Goal: Navigation & Orientation: Find specific page/section

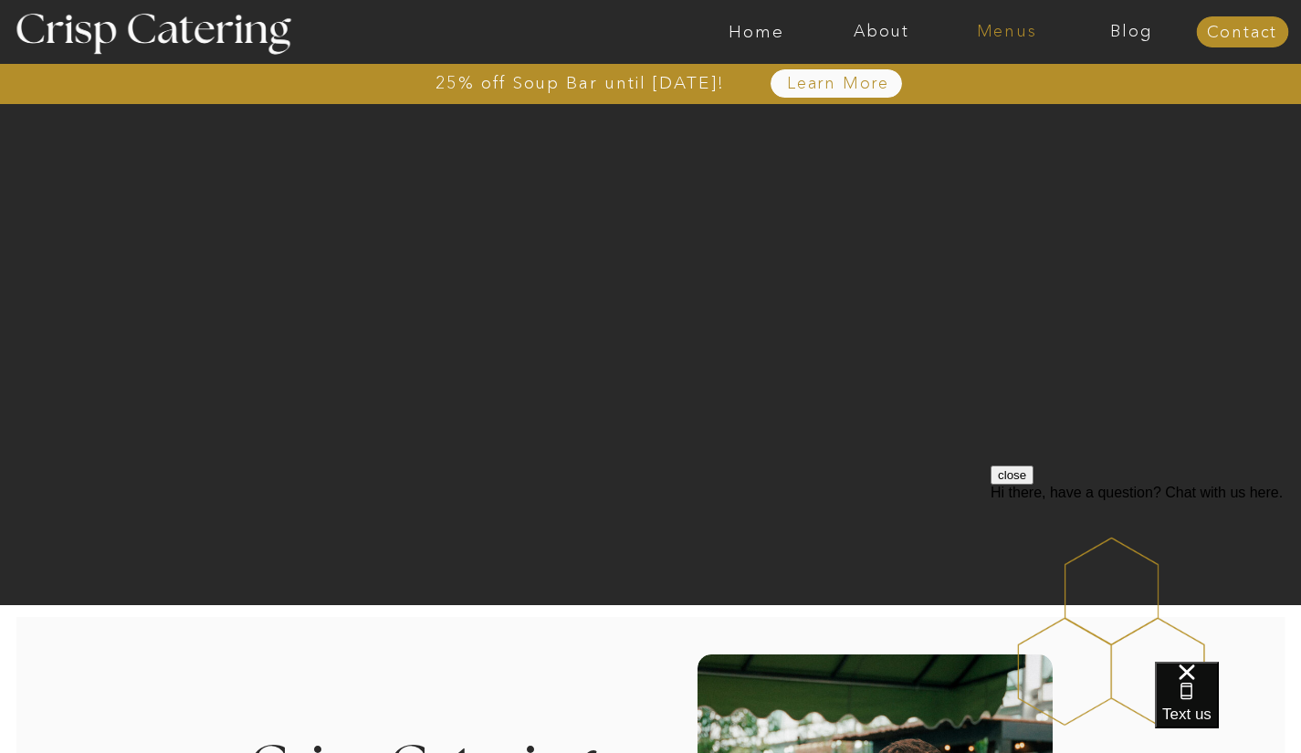
click at [1007, 26] on nav "Menus" at bounding box center [1006, 32] width 125 height 18
click at [972, 116] on nav "Winter (Sep-Feb)" at bounding box center [1005, 107] width 150 height 17
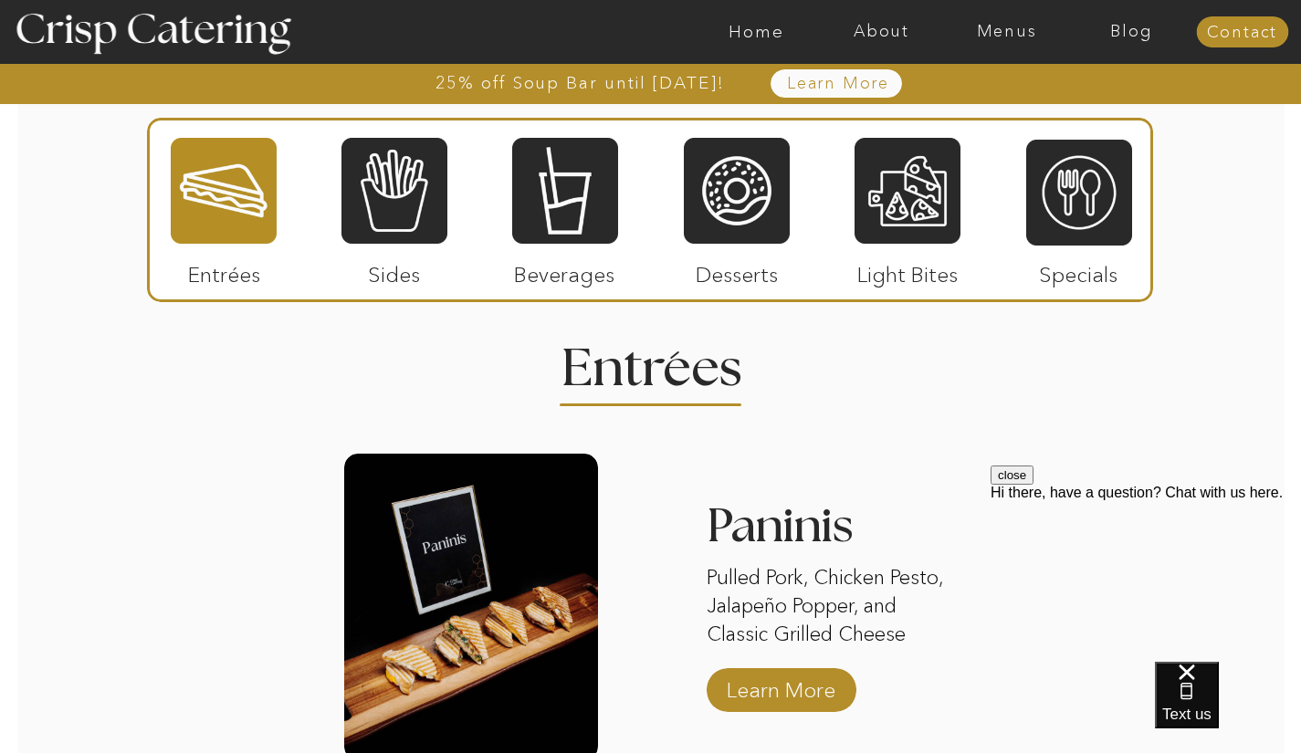
scroll to position [2128, 0]
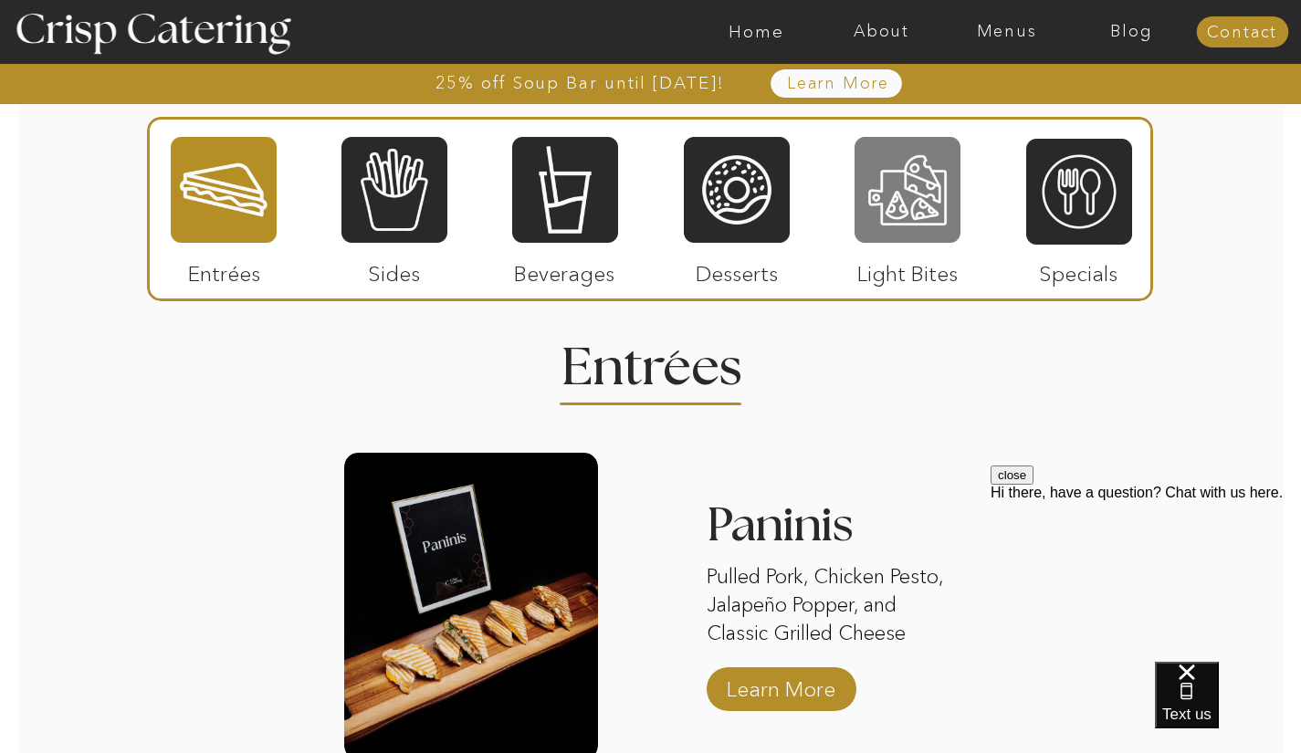
click at [901, 188] on div at bounding box center [907, 190] width 106 height 110
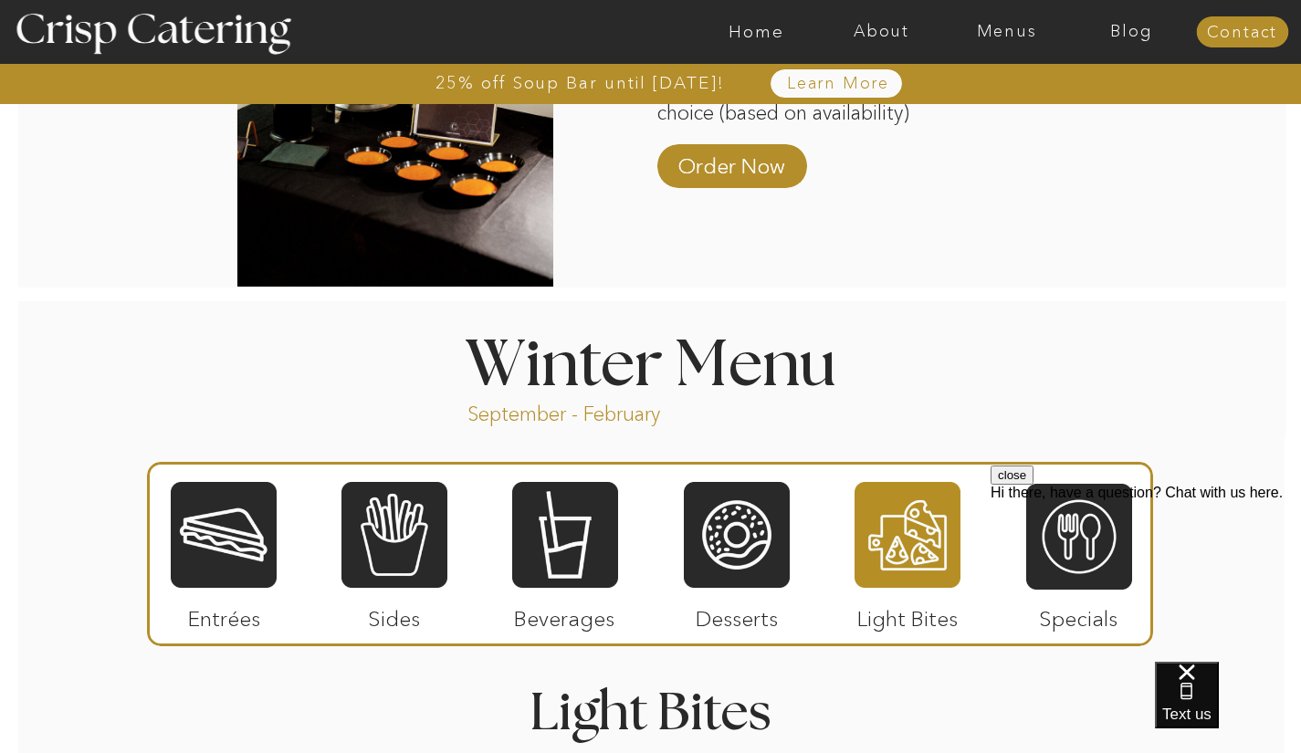
scroll to position [1781, 0]
